Goal: Contribute content: Add original content to the website for others to see

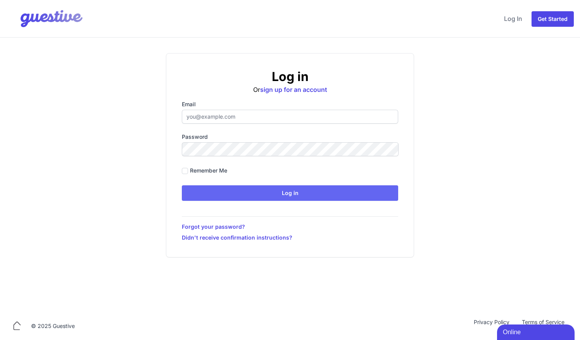
type input "ben@aplacelikehome.co.uk"
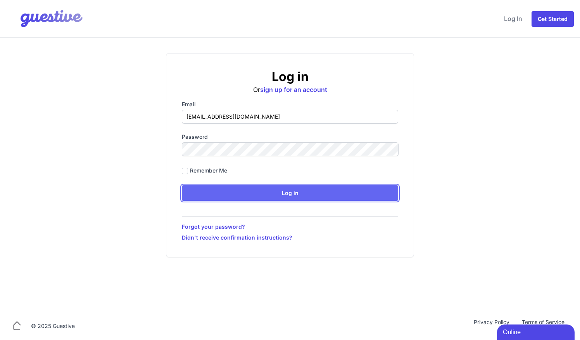
click at [230, 190] on input "Log in" at bounding box center [290, 193] width 217 height 16
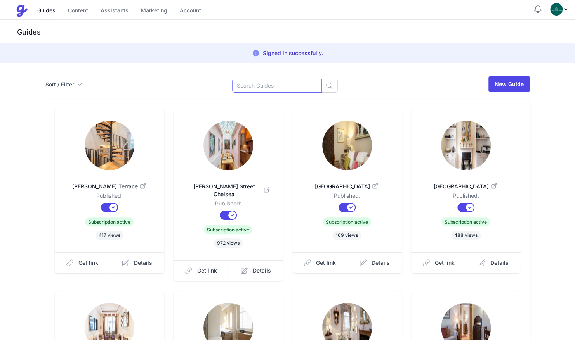
click at [272, 86] on input at bounding box center [277, 86] width 90 height 14
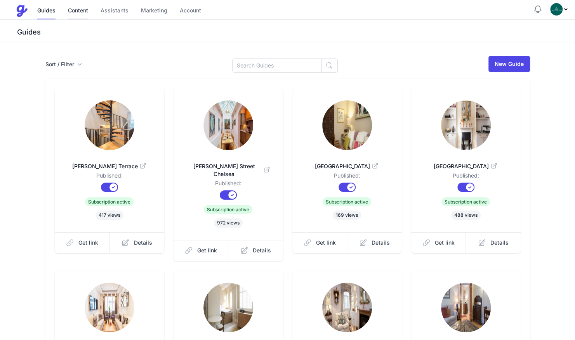
click at [74, 8] on link "Content" at bounding box center [78, 11] width 20 height 17
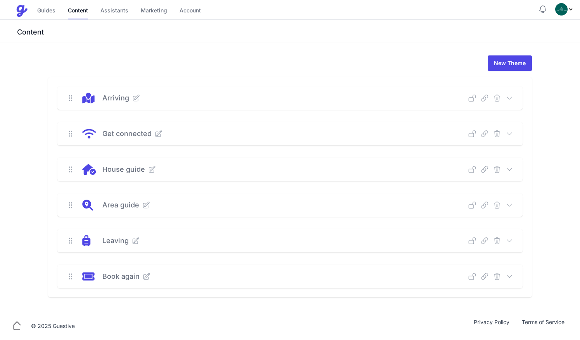
click at [137, 99] on icon at bounding box center [136, 98] width 8 height 8
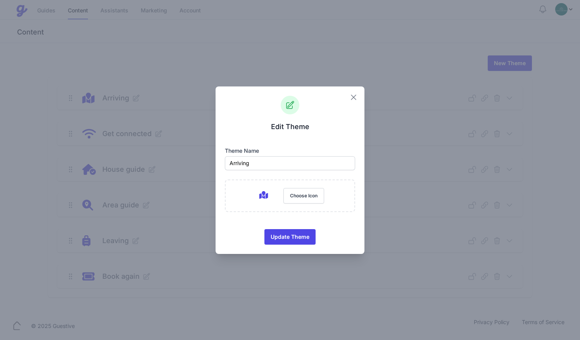
click at [354, 97] on icon "button" at bounding box center [353, 97] width 9 height 9
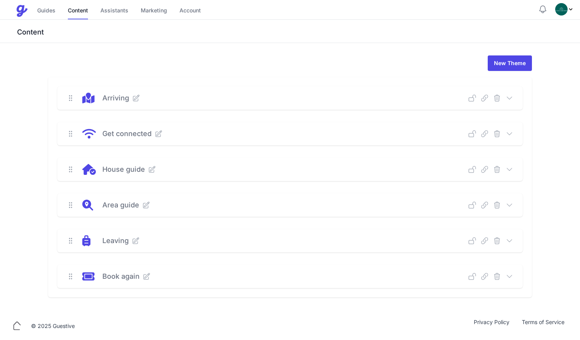
click at [512, 95] on icon at bounding box center [510, 98] width 8 height 8
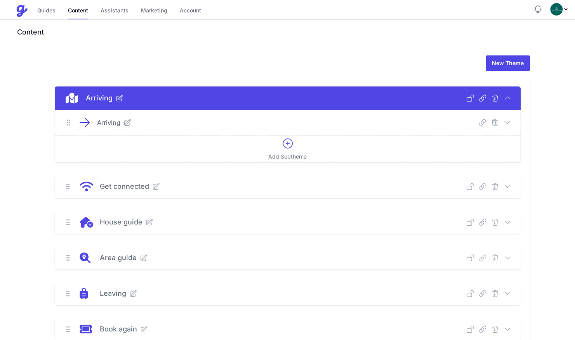
click at [508, 120] on icon at bounding box center [507, 123] width 8 height 8
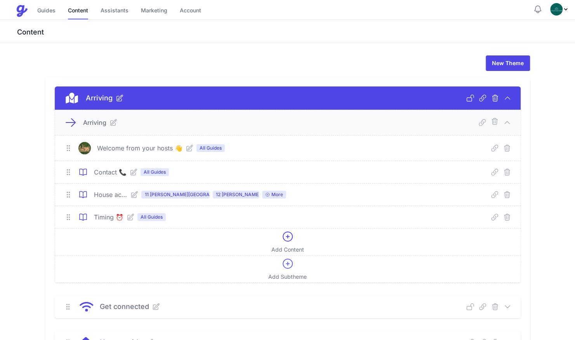
click at [138, 196] on icon at bounding box center [134, 195] width 8 height 8
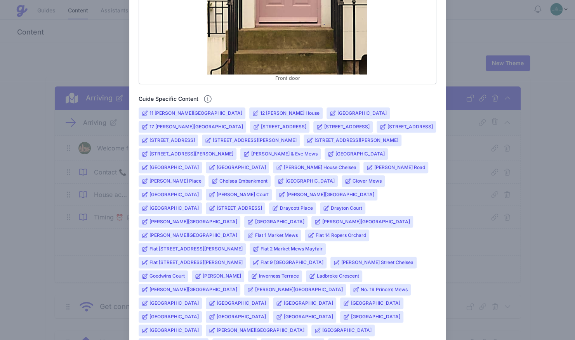
scroll to position [400, 0]
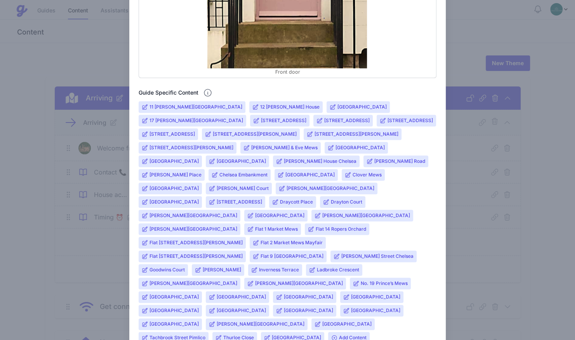
click at [199, 199] on input "[GEOGRAPHIC_DATA]" at bounding box center [173, 202] width 49 height 6
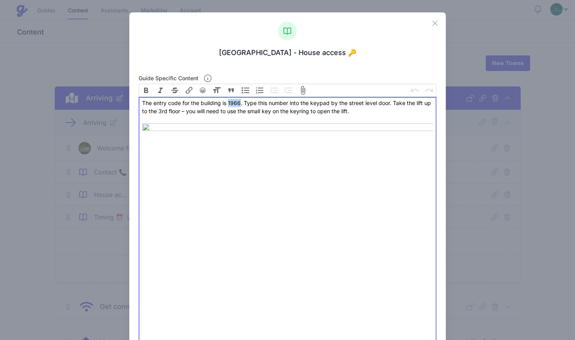
drag, startPoint x: 237, startPoint y: 102, endPoint x: 227, endPoint y: 102, distance: 10.1
click at [227, 102] on div "The entry code for the building is 1966. Type this number into the keypad by th…" at bounding box center [287, 309] width 291 height 421
paste trix-editor "0810"
type trix-editor "<div>The entry code for the building is 0810. Type this number into the keypad …"
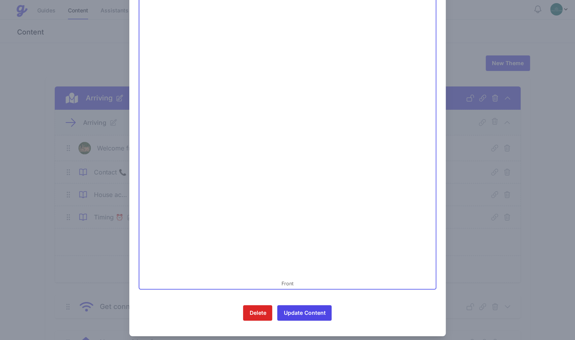
scroll to position [234, 0]
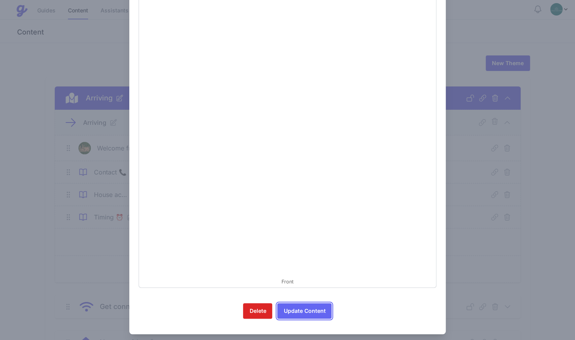
click at [290, 306] on button "Update Content" at bounding box center [304, 311] width 54 height 16
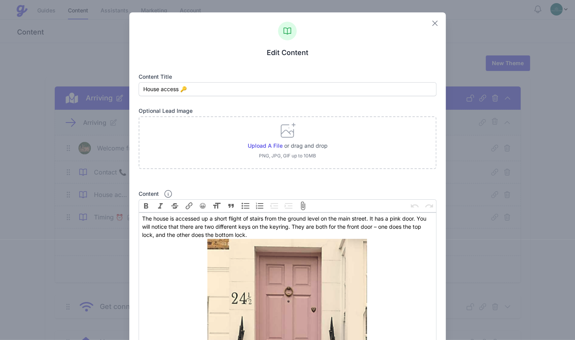
click at [432, 23] on icon "button" at bounding box center [434, 23] width 5 height 5
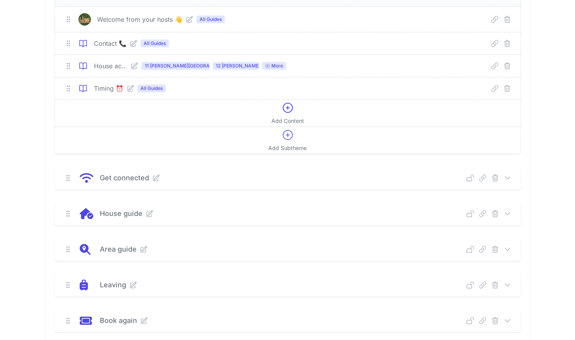
scroll to position [133, 0]
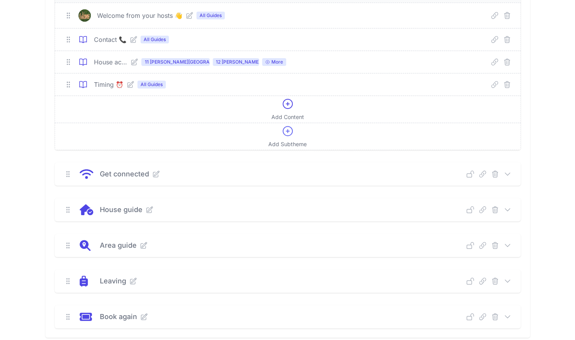
click at [507, 206] on icon at bounding box center [507, 210] width 8 height 8
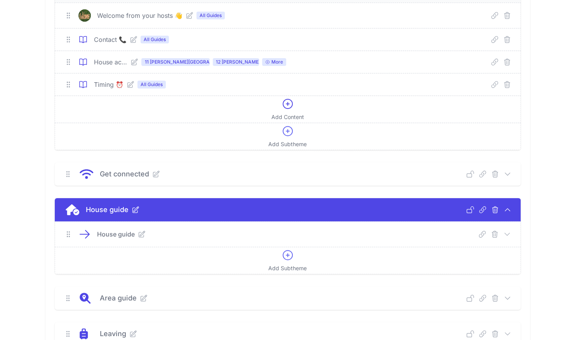
click at [507, 230] on icon at bounding box center [507, 234] width 8 height 8
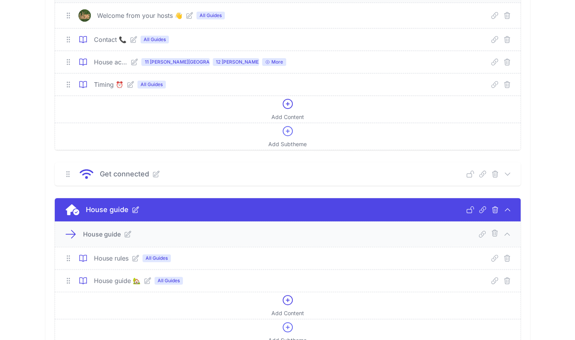
click at [136, 256] on icon at bounding box center [136, 259] width 8 height 8
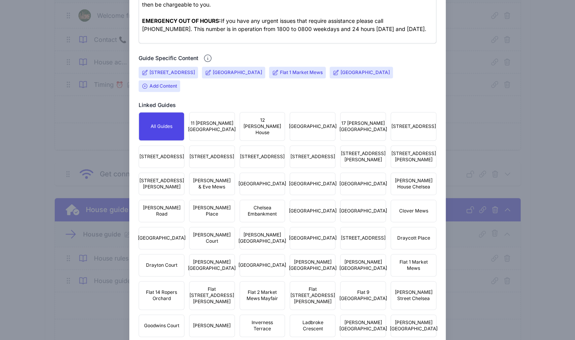
scroll to position [431, 0]
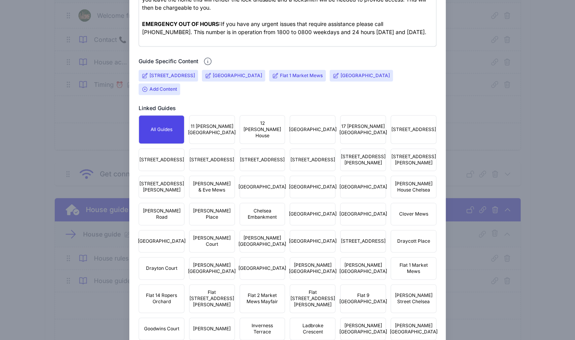
click at [321, 238] on span "[GEOGRAPHIC_DATA]" at bounding box center [313, 241] width 48 height 6
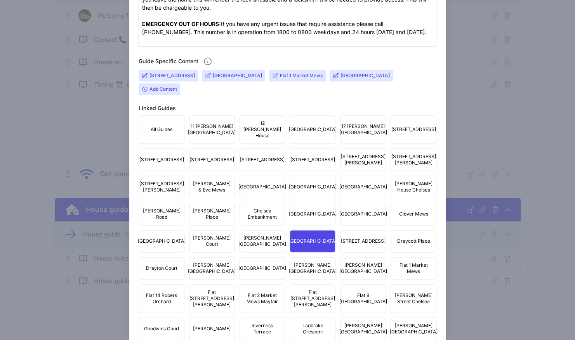
click at [311, 238] on span "[GEOGRAPHIC_DATA]" at bounding box center [313, 241] width 48 height 6
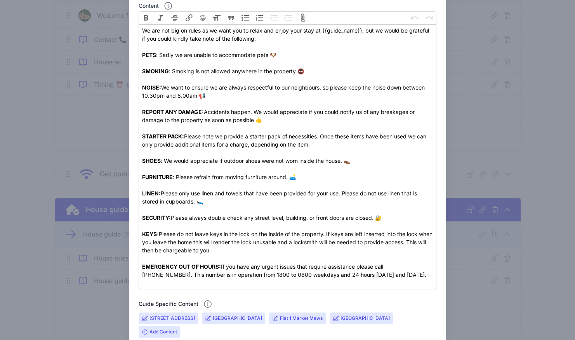
scroll to position [187, 0]
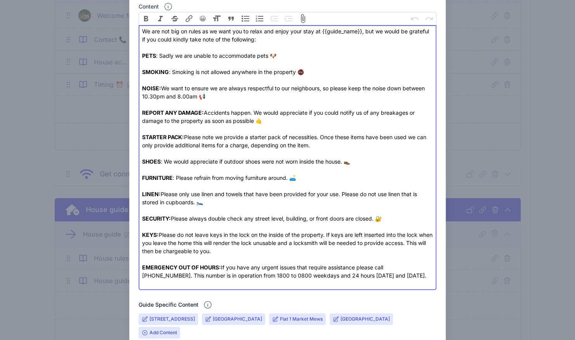
click at [377, 219] on div "FURNITURE : Please refrain from moving furniture around. 🛋️ LINEN: Please only …" at bounding box center [287, 231] width 291 height 114
paste trix-editor "The management kindly asks all tenants <strong>not to let anyone into the build…"
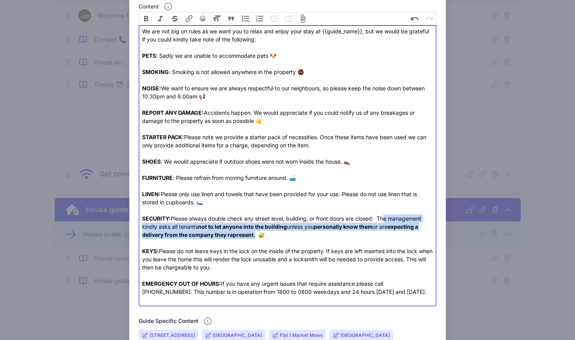
drag, startPoint x: 379, startPoint y: 218, endPoint x: 253, endPoint y: 236, distance: 127.7
click at [253, 236] on div "FURNITURE : Please refrain from moving furniture around. 🛋️ LINEN: Please only …" at bounding box center [287, 239] width 291 height 130
copy div "The management kindly asks all tenants not to let anyone into the building unle…"
click at [360, 227] on strong "personally know them" at bounding box center [343, 226] width 59 height 7
drag, startPoint x: 379, startPoint y: 218, endPoint x: 255, endPoint y: 236, distance: 126.2
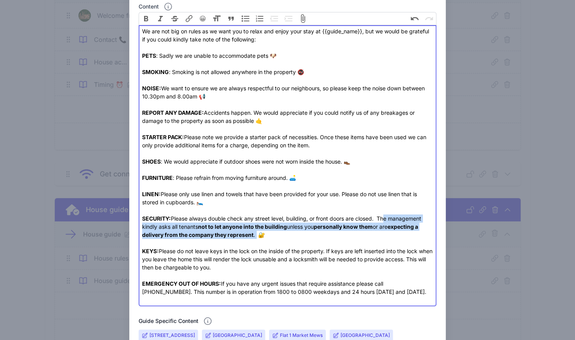
click at [255, 236] on div "FURNITURE : Please refrain from moving furniture around. 🛋️ LINEN: Please only …" at bounding box center [287, 239] width 291 height 130
paste trix-editor "<div>We are not big on rules as we want you to relax and enjoy your stay at {{g…"
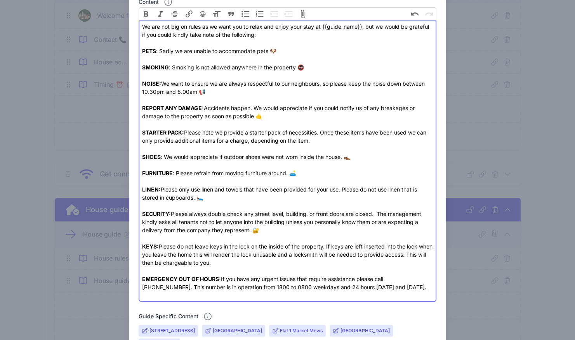
scroll to position [193, 0]
click at [381, 211] on div "FURNITURE : Please refrain from moving furniture around. 🛋️ LINEN: Please only …" at bounding box center [287, 233] width 291 height 130
type trix-editor "<div>We are not big on rules as we want you to relax and enjoy your stay at {{g…"
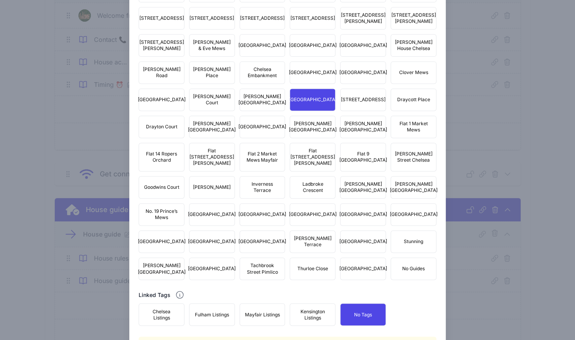
scroll to position [636, 0]
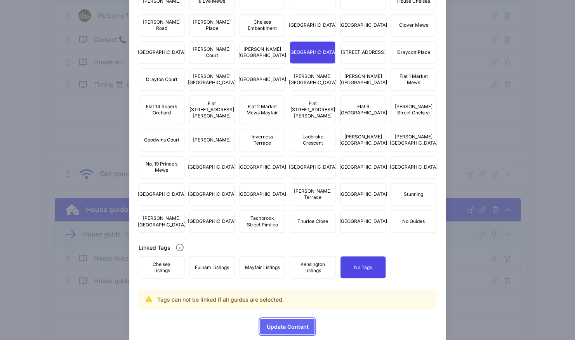
click at [288, 319] on span "Update Content" at bounding box center [287, 327] width 42 height 16
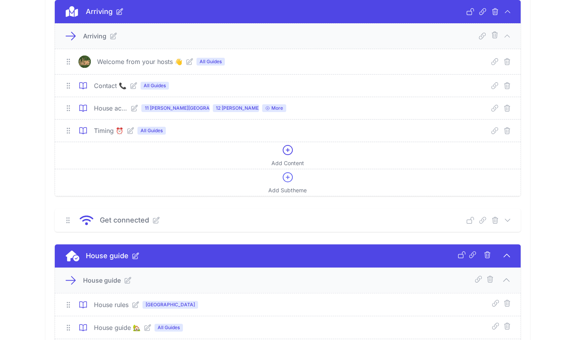
scroll to position [0, 0]
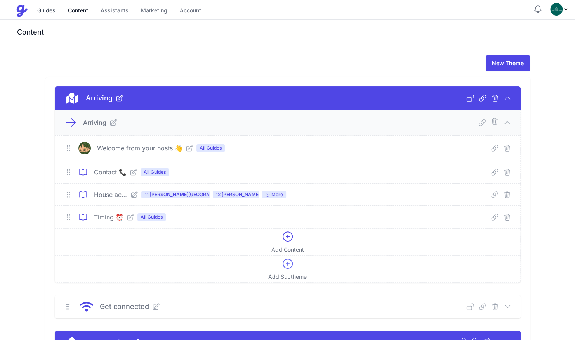
click at [50, 9] on link "Guides" at bounding box center [46, 11] width 18 height 17
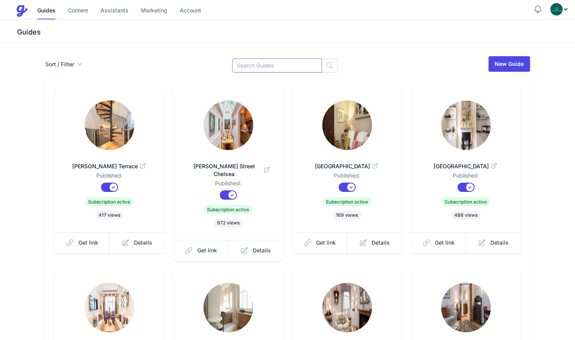
click at [262, 64] on input at bounding box center [277, 66] width 90 height 14
type input "5"
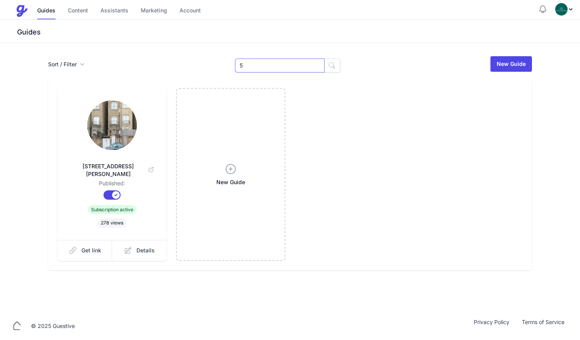
click at [262, 65] on input "5" at bounding box center [280, 66] width 90 height 14
type input "dov"
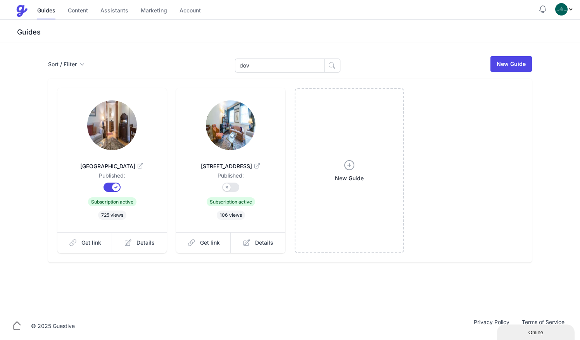
click at [107, 135] on img at bounding box center [112, 125] width 50 height 50
